Goal: Task Accomplishment & Management: Complete application form

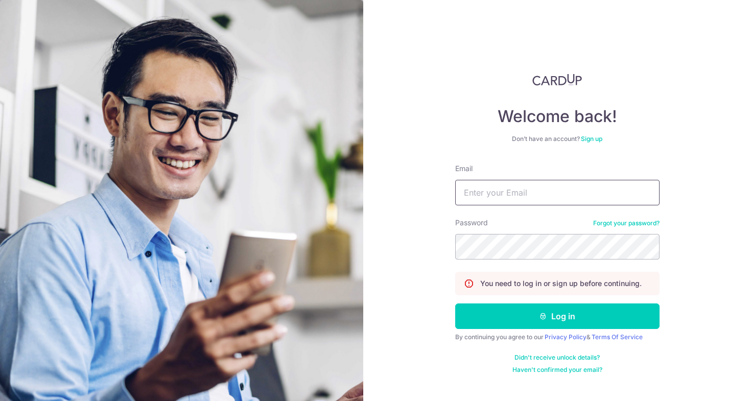
type input "doctor.relics.5u@icloud.com"
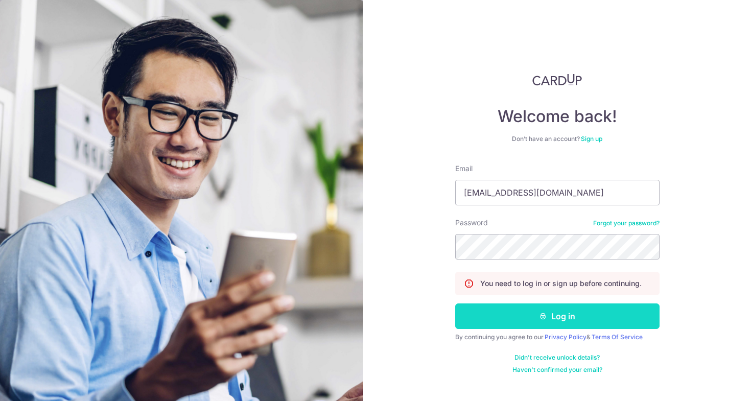
click at [517, 326] on button "Log in" at bounding box center [557, 317] width 204 height 26
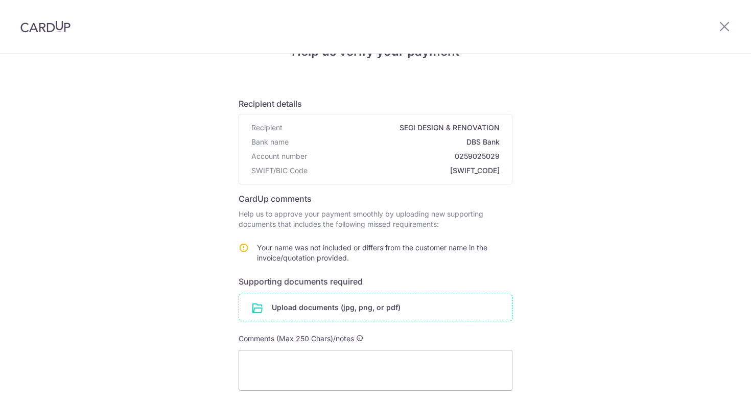
scroll to position [45, 0]
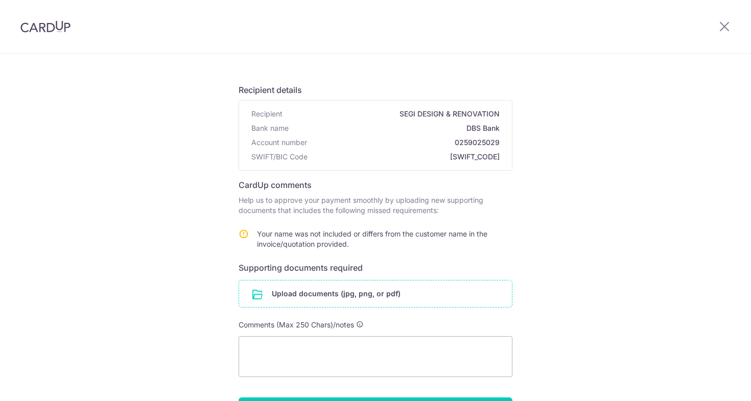
click at [356, 295] on input "file" at bounding box center [375, 294] width 273 height 27
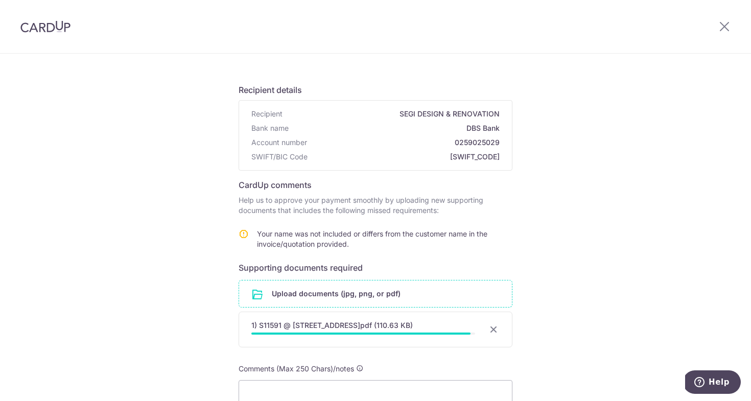
click at [415, 363] on form "Recipient details Recipient SEGI DESIGN & RENOVATION Bank name DBS Bank Account…" at bounding box center [376, 284] width 274 height 416
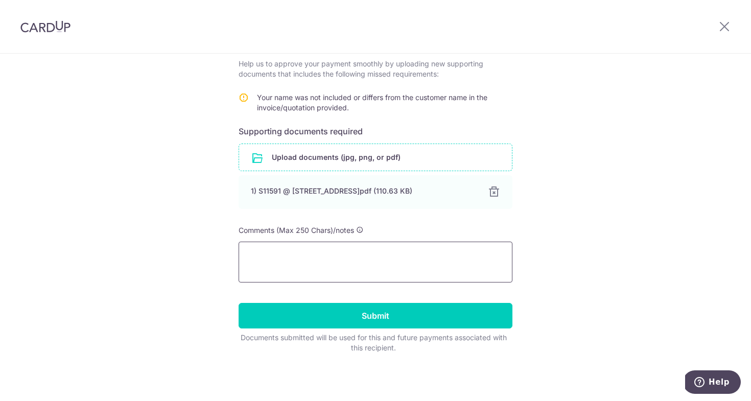
click at [353, 276] on textarea at bounding box center [376, 262] width 274 height 41
type textarea "t"
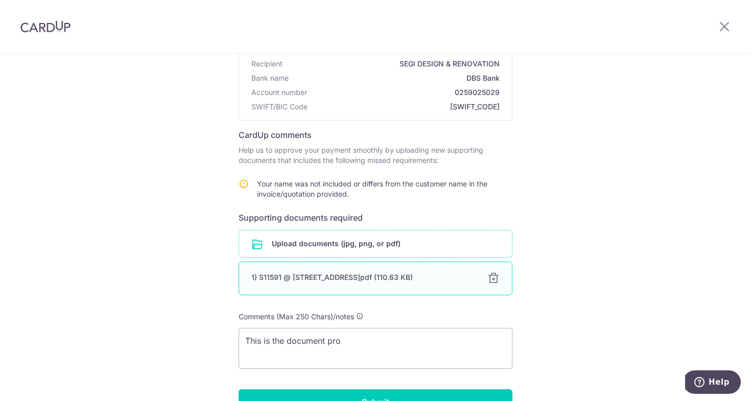
scroll to position [95, 0]
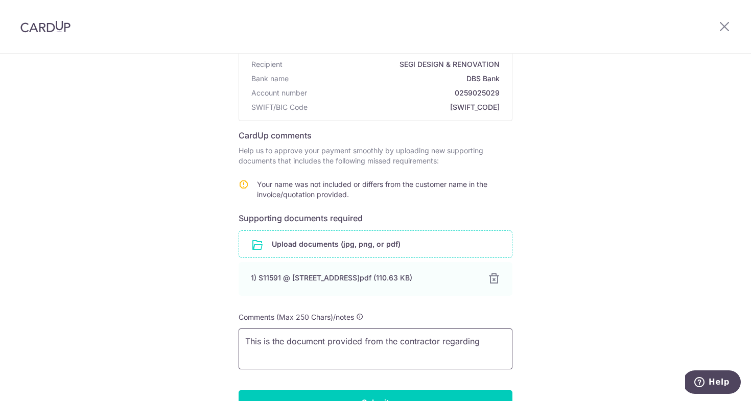
click at [284, 343] on textarea "This is the document provided from the contractor regarding" at bounding box center [376, 349] width 274 height 41
click at [497, 346] on textarea "This is the full document provided from the contractor regarding" at bounding box center [376, 349] width 274 height 41
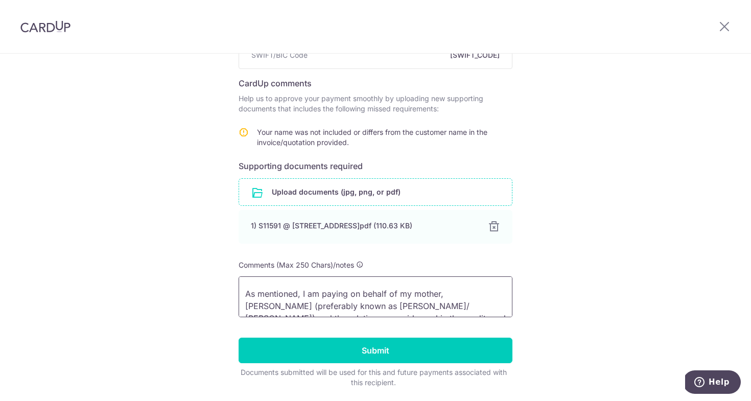
scroll to position [29, 0]
click at [303, 298] on textarea "This is the full document provided from the contractor regarding the renovation…" at bounding box center [376, 296] width 274 height 41
drag, startPoint x: 297, startPoint y: 296, endPoint x: 231, endPoint y: 296, distance: 66.4
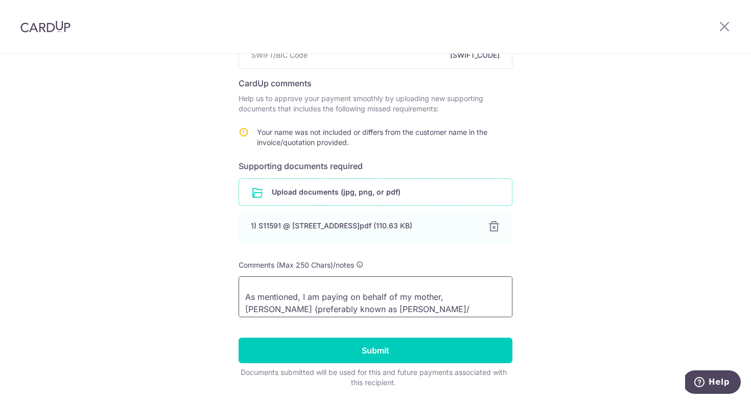
click at [232, 296] on div "Help us verify your payment Recipient details Recipient SEGI DESIGN & RENOVATIO…" at bounding box center [375, 170] width 751 height 529
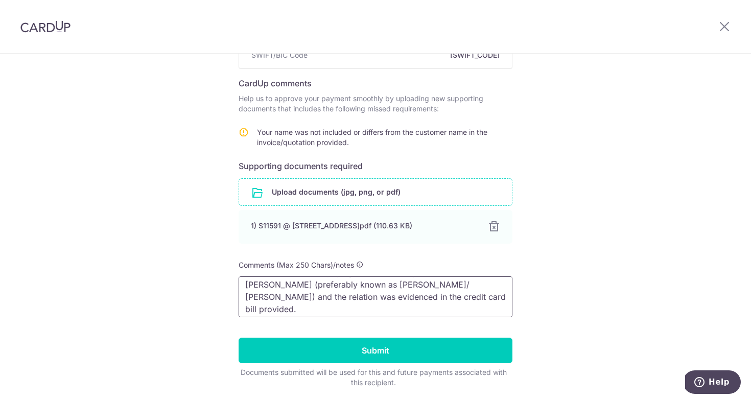
scroll to position [17, 0]
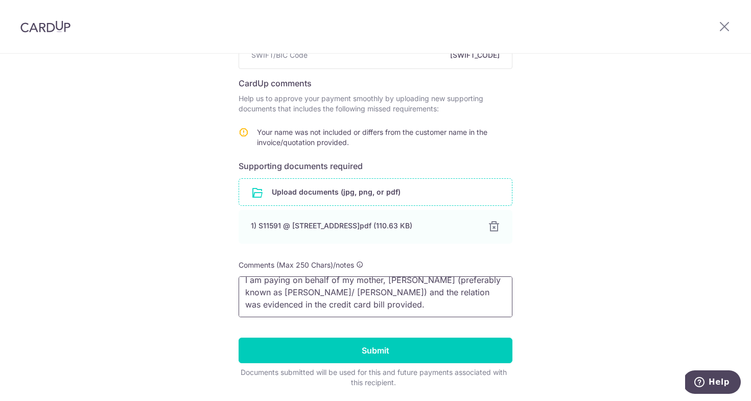
click at [378, 307] on textarea "This is the full document provided from the contractor regarding the renovation…" at bounding box center [376, 296] width 274 height 41
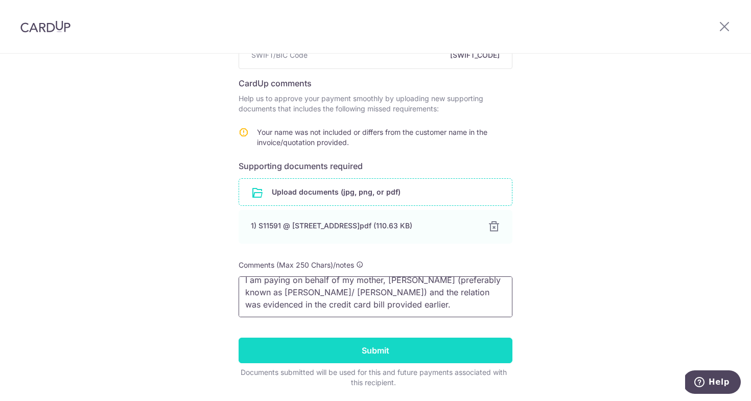
type textarea "This is the full document provided from the contractor regarding the renovation…"
click at [400, 348] on input "Submit" at bounding box center [376, 351] width 274 height 26
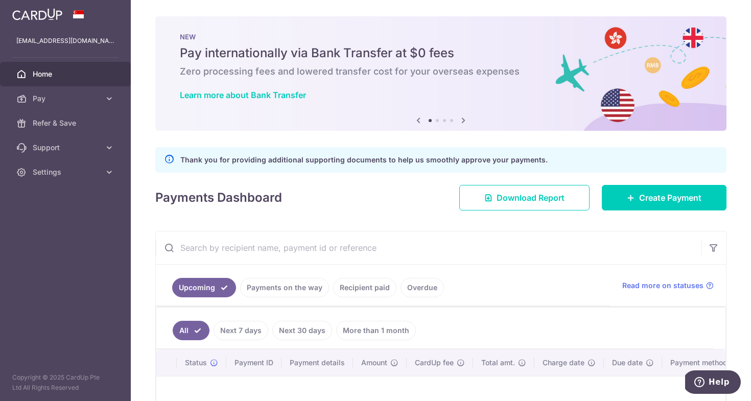
click at [430, 287] on link "Overdue" at bounding box center [422, 287] width 43 height 19
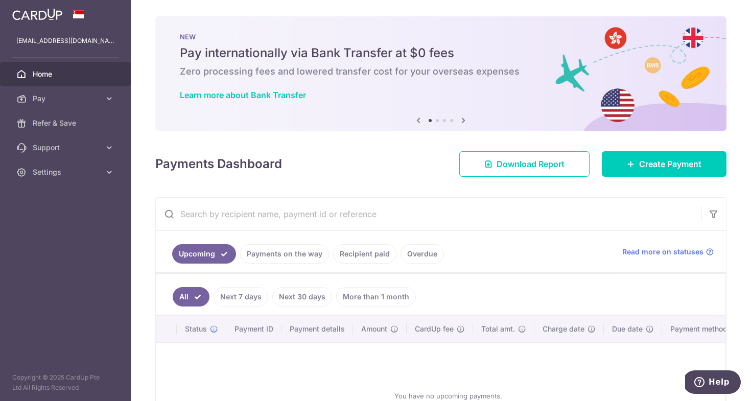
click at [282, 250] on link "Payments on the way" at bounding box center [284, 253] width 89 height 19
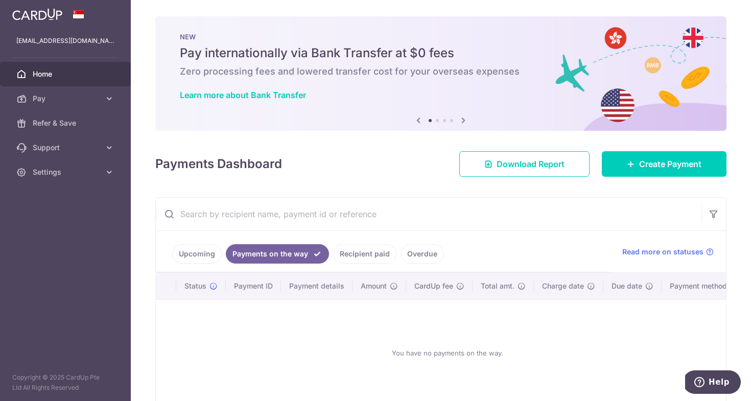
click at [346, 253] on link "Recipient paid" at bounding box center [364, 253] width 63 height 19
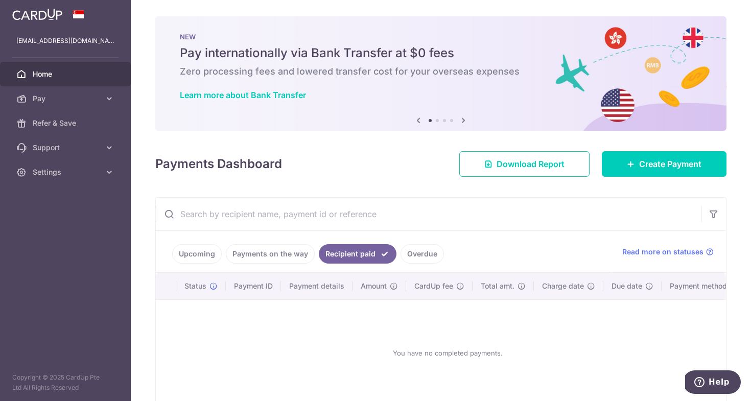
click at [408, 265] on ul "Upcoming Payments on the way Recipient paid Overdue" at bounding box center [383, 251] width 454 height 41
click at [417, 253] on link "Overdue" at bounding box center [422, 253] width 43 height 19
